Goal: Transaction & Acquisition: Purchase product/service

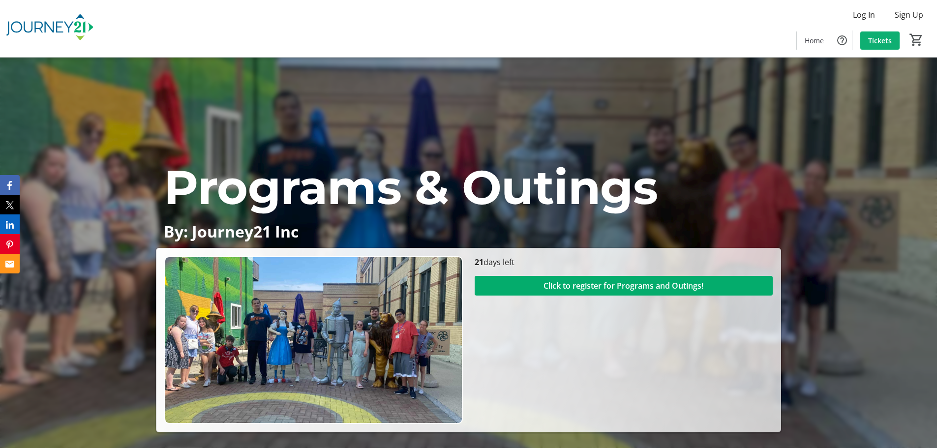
click at [888, 36] on span "Tickets" at bounding box center [880, 40] width 24 height 10
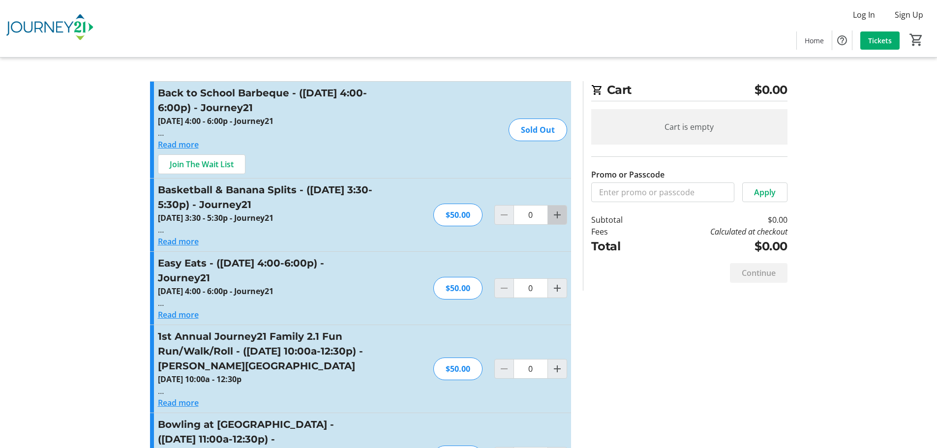
click at [566, 217] on span "Increment by one" at bounding box center [557, 215] width 19 height 19
type input "1"
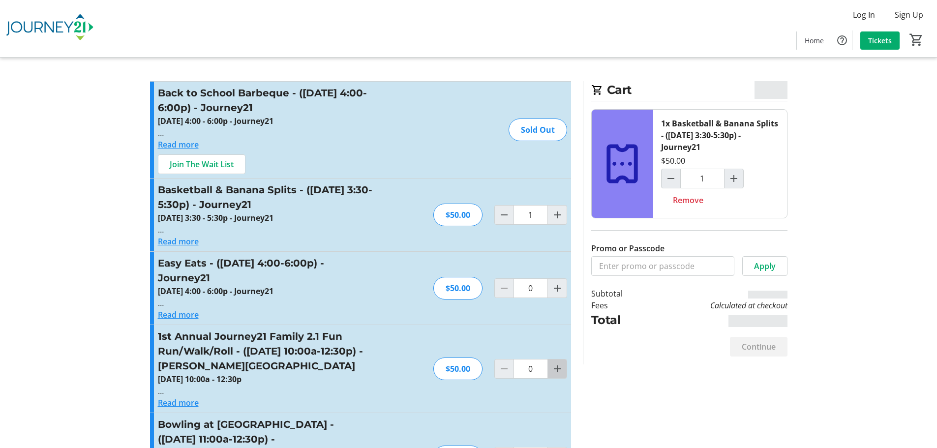
click at [560, 374] on mat-icon "Increment by one" at bounding box center [557, 369] width 12 height 12
type input "1"
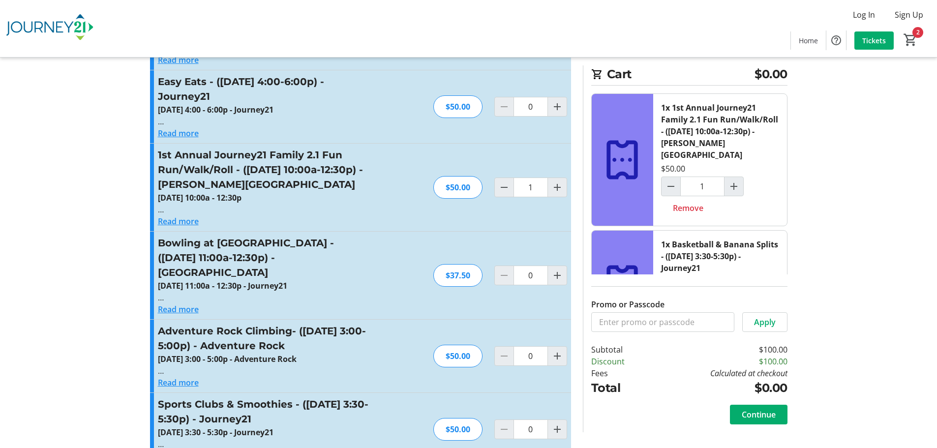
scroll to position [197, 0]
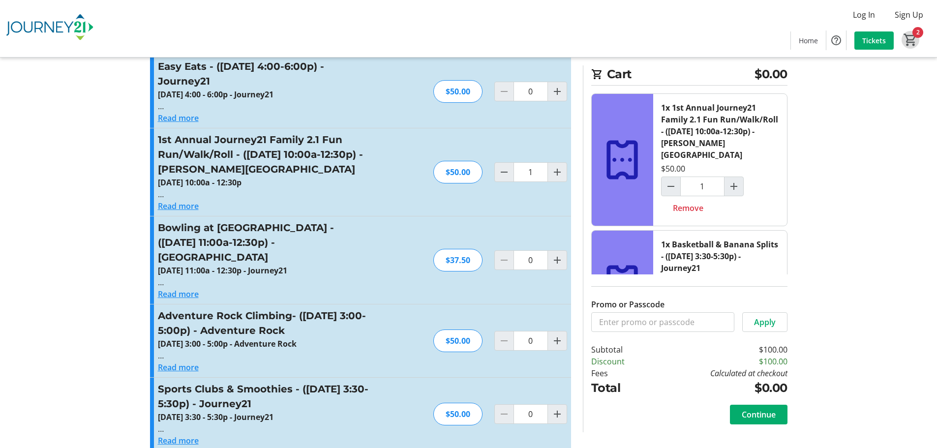
click at [916, 40] on mat-icon "2" at bounding box center [910, 39] width 15 height 15
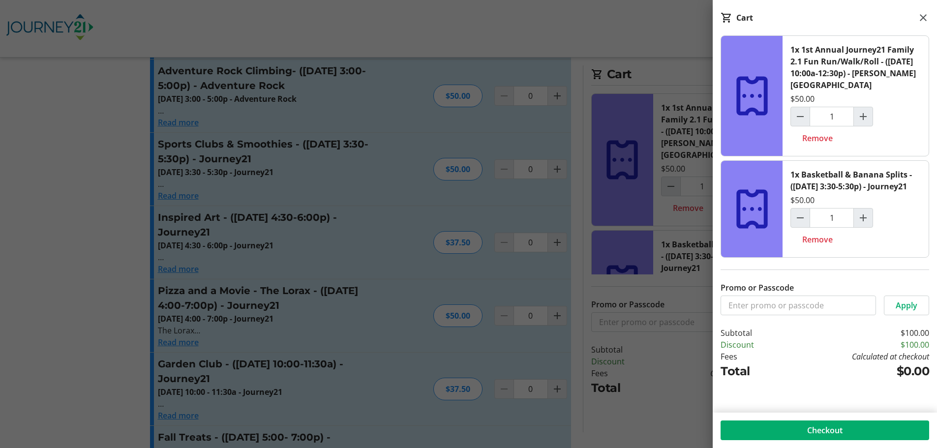
scroll to position [443, 0]
click at [928, 15] on mat-icon at bounding box center [923, 18] width 12 height 12
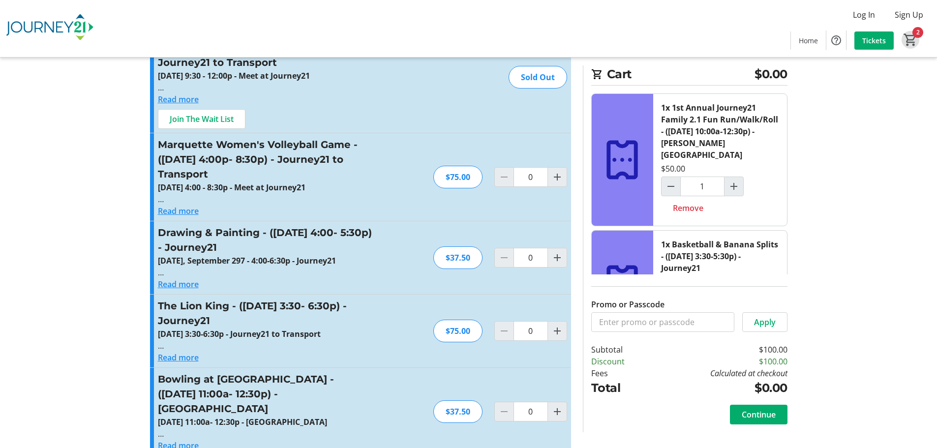
scroll to position [1328, 0]
